Goal: Task Accomplishment & Management: Use online tool/utility

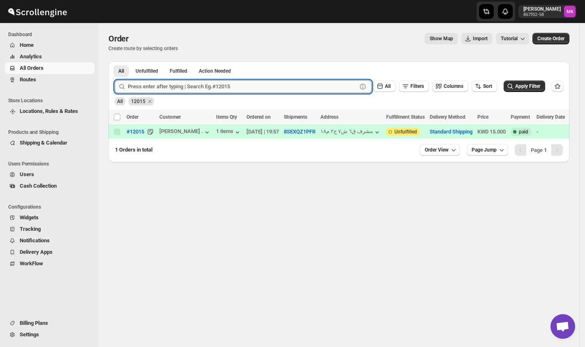
drag, startPoint x: 166, startPoint y: 86, endPoint x: 161, endPoint y: 87, distance: 4.6
click at [164, 86] on input "text" at bounding box center [242, 86] width 229 height 13
paste input "11069"
type input "11069"
click at [115, 62] on button "Submit" at bounding box center [126, 66] width 23 height 9
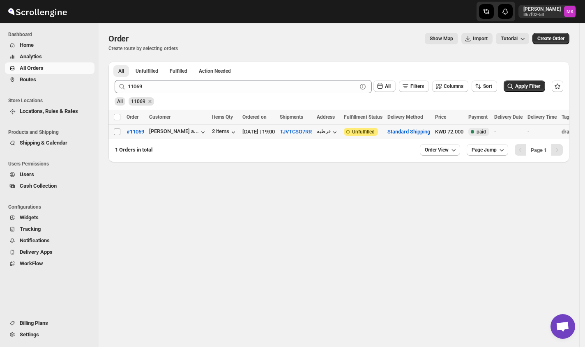
click at [117, 129] on input "Select order" at bounding box center [117, 132] width 7 height 7
checkbox input "true"
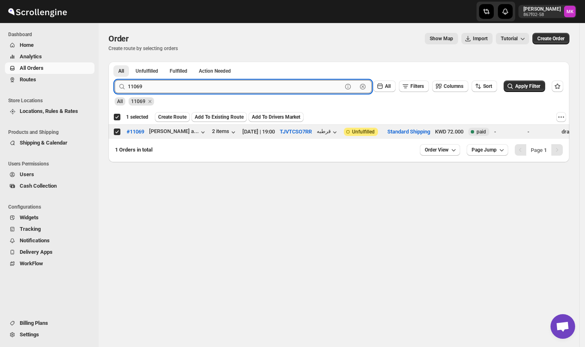
click at [147, 81] on input "11069" at bounding box center [235, 86] width 214 height 13
paste input "2017"
type input "12017"
click at [115, 62] on button "Submit" at bounding box center [126, 66] width 23 height 9
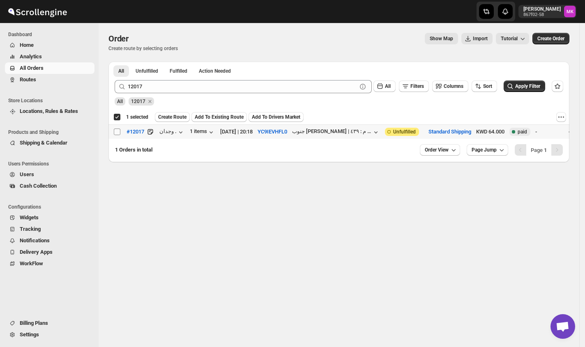
click at [117, 134] on input "Select order" at bounding box center [117, 132] width 7 height 7
checkbox input "true"
checkbox input "false"
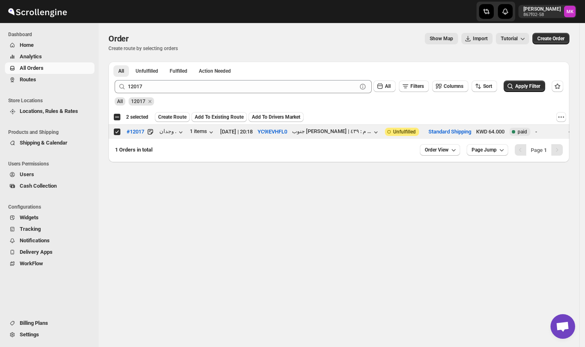
click at [163, 95] on div "All 12017" at bounding box center [337, 98] width 452 height 16
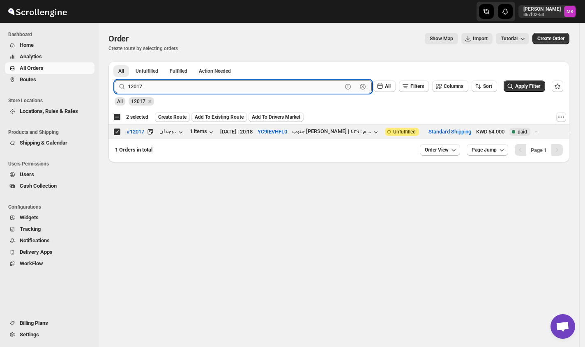
click at [163, 87] on input "12017" at bounding box center [235, 86] width 214 height 13
paste input "1545"
type input "11545"
click at [115, 62] on button "Submit" at bounding box center [126, 66] width 23 height 9
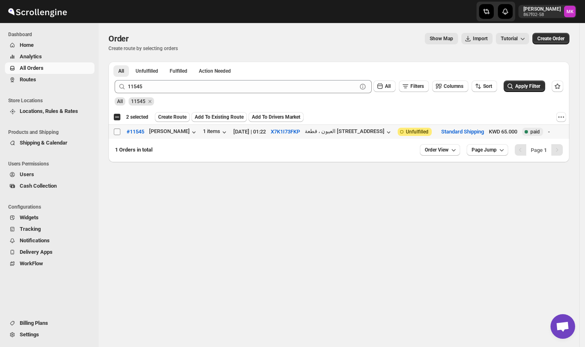
click at [119, 132] on input "Select order" at bounding box center [117, 132] width 7 height 7
checkbox input "true"
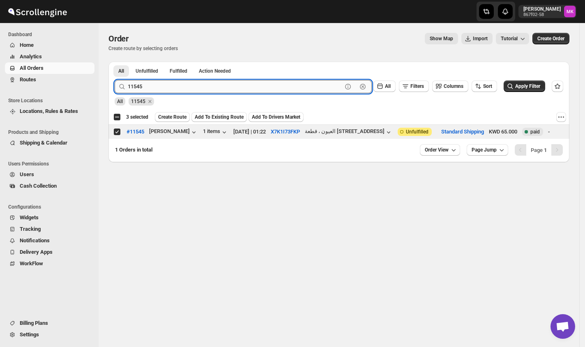
click at [156, 85] on input "11545" at bounding box center [235, 86] width 214 height 13
paste input "90"
type input "11905"
click at [115, 62] on button "Submit" at bounding box center [126, 66] width 23 height 9
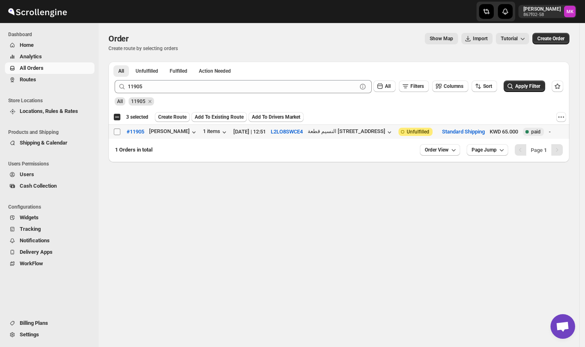
click at [119, 129] on input "Select order" at bounding box center [117, 132] width 7 height 7
checkbox input "true"
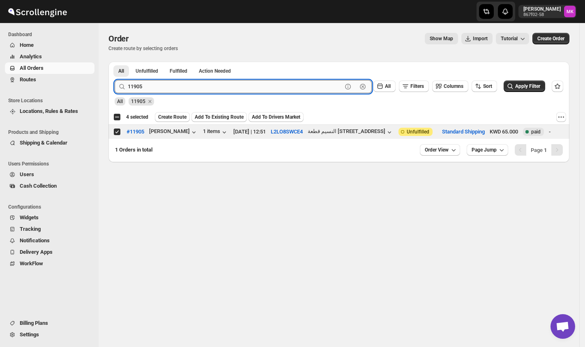
click at [137, 92] on input "11905" at bounding box center [235, 86] width 214 height 13
paste input "2028"
type input "12028"
click at [115, 62] on button "Submit" at bounding box center [126, 66] width 23 height 9
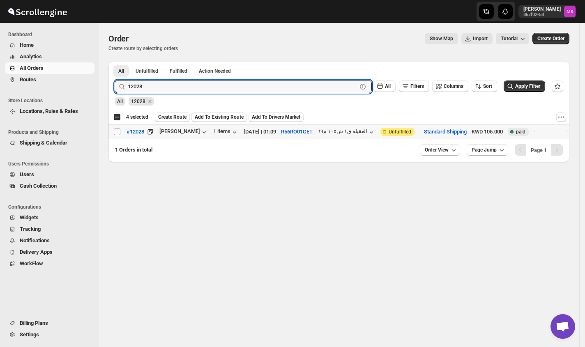
click at [117, 134] on input "Select order" at bounding box center [117, 132] width 7 height 7
checkbox input "true"
click at [144, 89] on input "12028" at bounding box center [235, 86] width 214 height 13
paste input "30"
type input "12030"
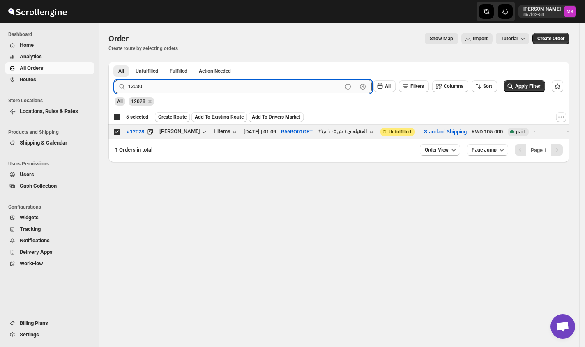
click at [115, 62] on button "Submit" at bounding box center [126, 66] width 23 height 9
click at [119, 132] on input "Select order" at bounding box center [117, 132] width 7 height 7
checkbox input "true"
click at [138, 86] on input "12030" at bounding box center [235, 86] width 214 height 13
paste input "107"
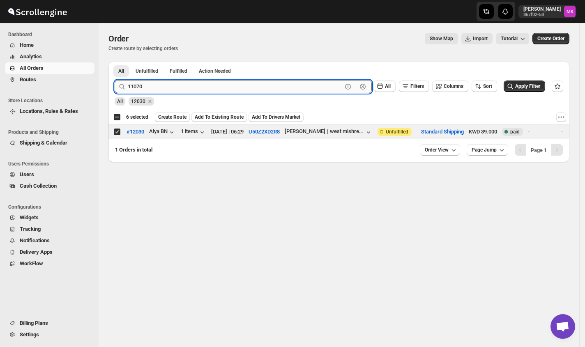
type input "11070"
click at [115, 62] on button "Submit" at bounding box center [126, 66] width 23 height 9
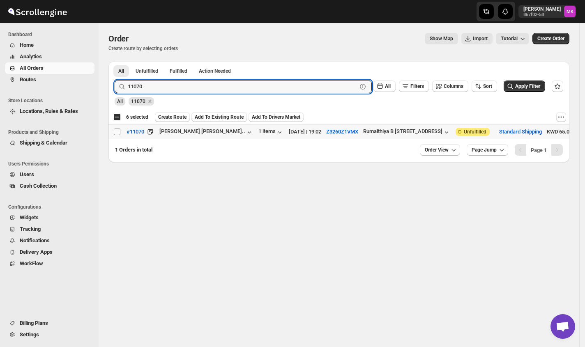
click at [114, 136] on span at bounding box center [116, 131] width 7 height 7
click at [114, 135] on input "Select order" at bounding box center [117, 132] width 7 height 7
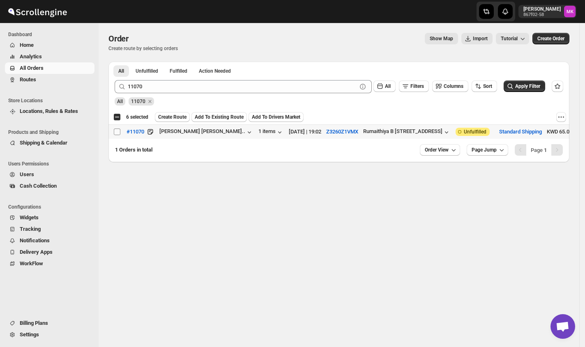
click at [114, 134] on input "Select order" at bounding box center [117, 132] width 7 height 7
checkbox input "true"
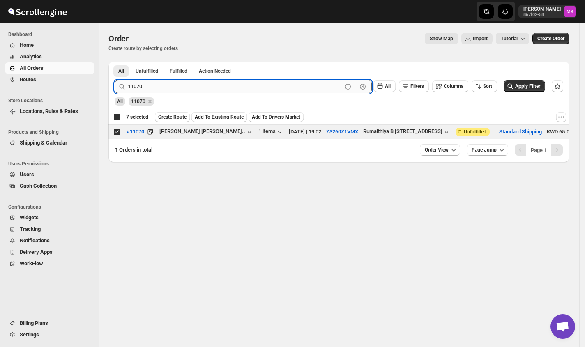
click at [143, 83] on input "11070" at bounding box center [235, 86] width 214 height 13
paste input "2027"
type input "12027"
click at [115, 62] on button "Submit" at bounding box center [126, 66] width 23 height 9
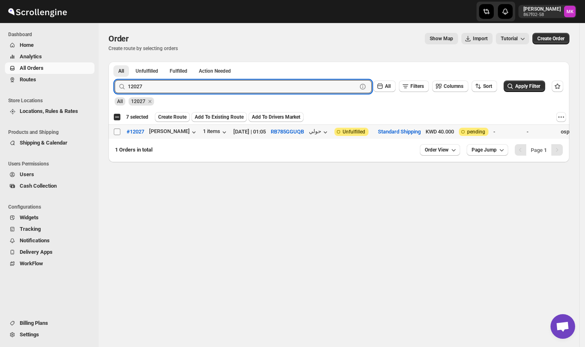
click at [119, 136] on span at bounding box center [116, 131] width 7 height 7
click at [119, 135] on input "Select order" at bounding box center [117, 132] width 7 height 7
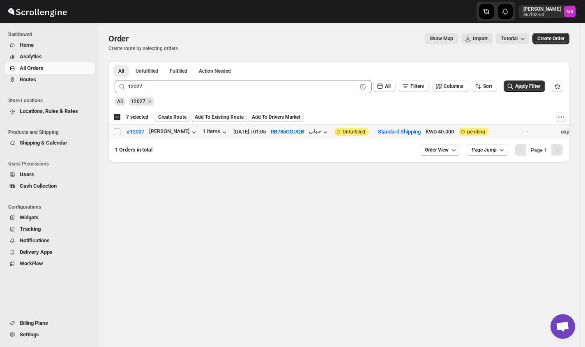
click at [117, 136] on span at bounding box center [116, 131] width 7 height 7
click at [117, 135] on input "Select order" at bounding box center [117, 132] width 7 height 7
click at [117, 136] on span at bounding box center [116, 131] width 7 height 7
click at [117, 135] on input "Select order" at bounding box center [117, 132] width 7 height 7
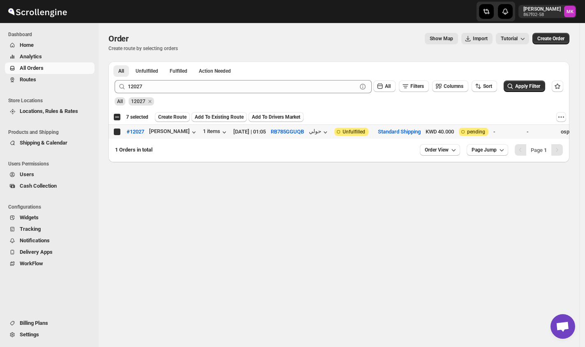
checkbox input "true"
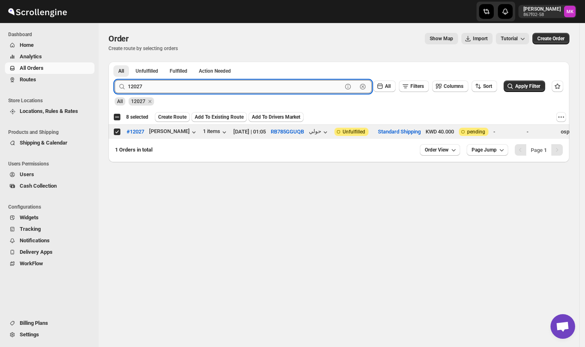
click at [175, 89] on input "12027" at bounding box center [235, 86] width 214 height 13
paste input "0990"
type input "10990"
click at [115, 62] on button "Submit" at bounding box center [126, 66] width 23 height 9
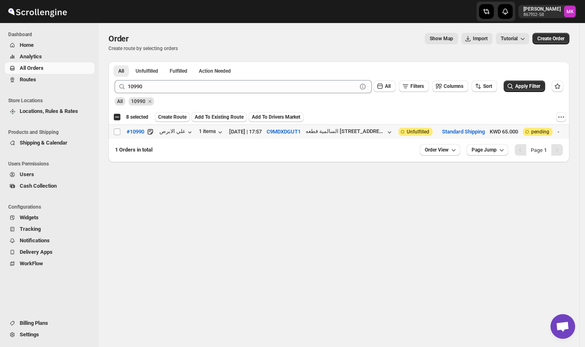
click at [119, 131] on input "Select order" at bounding box center [117, 132] width 7 height 7
checkbox input "true"
click at [182, 118] on span "Create Route" at bounding box center [172, 117] width 28 height 7
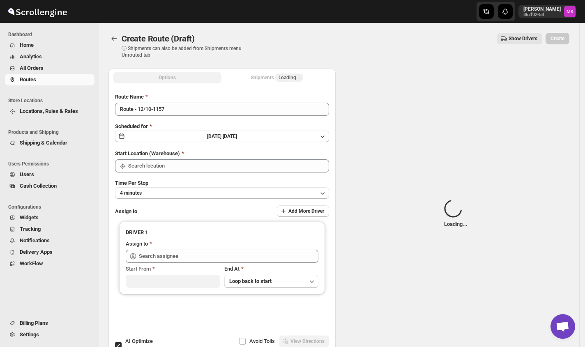
type input "[GEOGRAPHIC_DATA]"
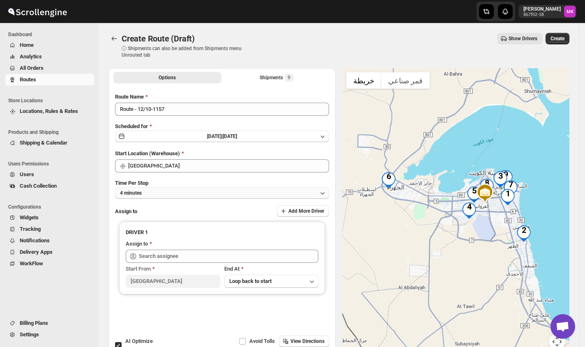
click at [168, 196] on button "4 minutes" at bounding box center [222, 193] width 214 height 12
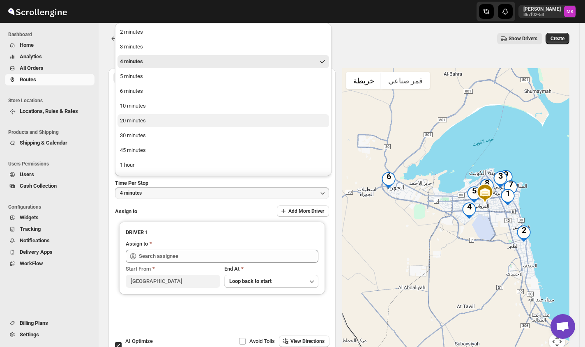
click at [173, 127] on button "20 minutes" at bounding box center [223, 120] width 212 height 13
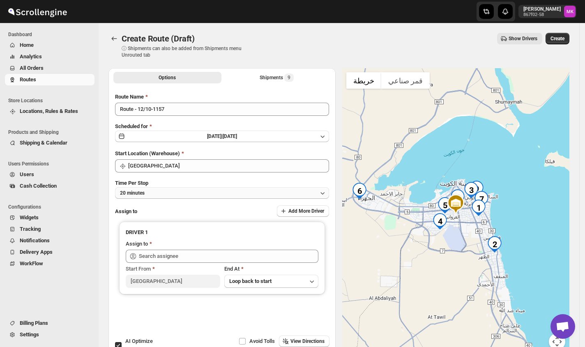
click at [154, 193] on button "20 minutes" at bounding box center [222, 193] width 214 height 12
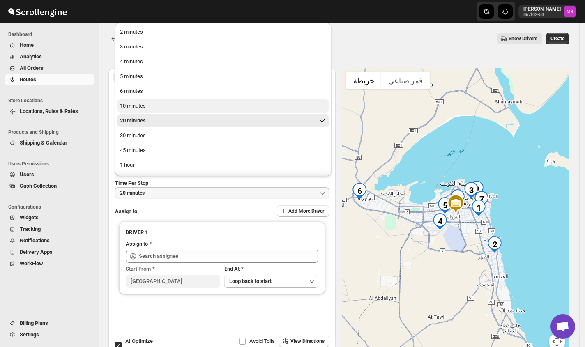
click at [134, 112] on button "10 minutes" at bounding box center [223, 105] width 212 height 13
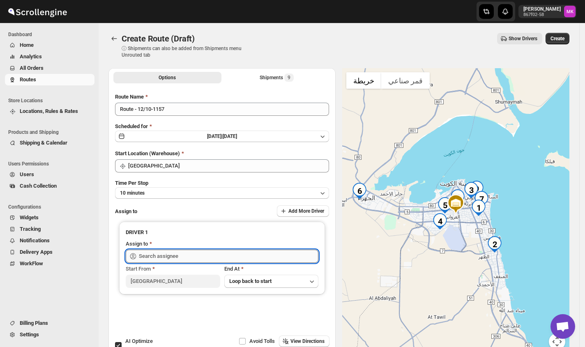
click at [150, 259] on input "text" at bounding box center [229, 256] width 180 height 13
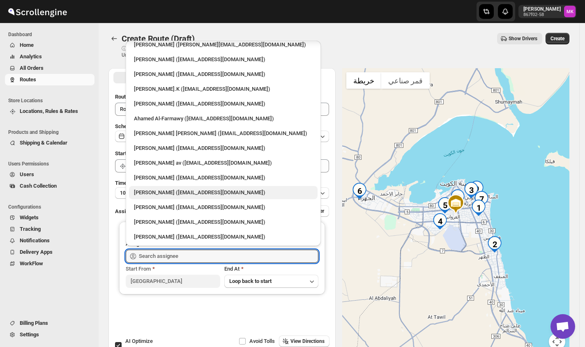
scroll to position [21, 0]
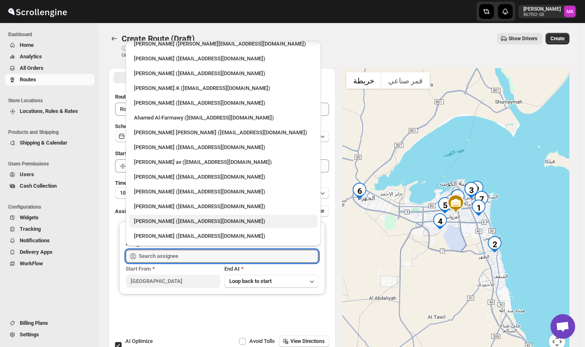
click at [196, 223] on div "[PERSON_NAME] ([EMAIL_ADDRESS][DOMAIN_NAME])" at bounding box center [223, 221] width 179 height 8
type input "[PERSON_NAME] ([EMAIL_ADDRESS][DOMAIN_NAME])"
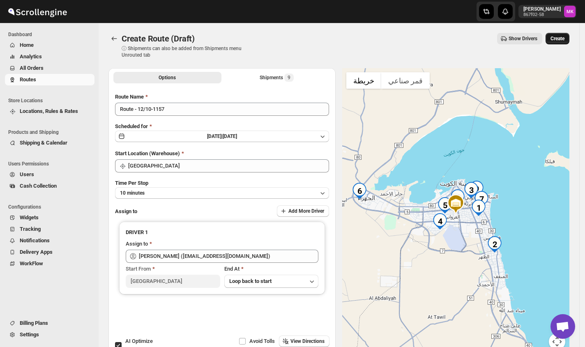
click at [555, 42] on button "Create" at bounding box center [558, 39] width 24 height 12
